Goal: Find specific page/section: Find specific page/section

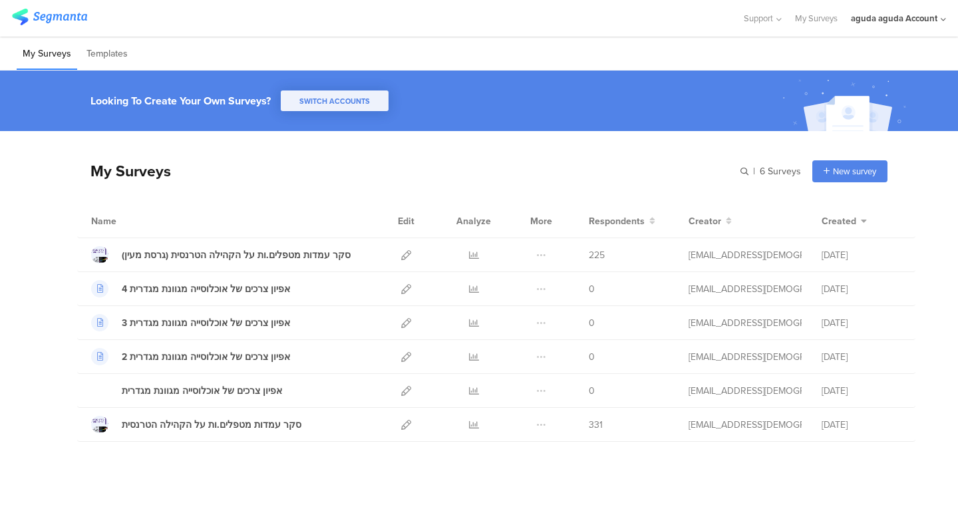
click at [589, 253] on span "225" at bounding box center [597, 255] width 16 height 14
click at [601, 172] on div "My Surveys | 6 Surveys New survey Start from scratch Choose from templates" at bounding box center [482, 170] width 811 height 53
